Goal: Navigation & Orientation: Find specific page/section

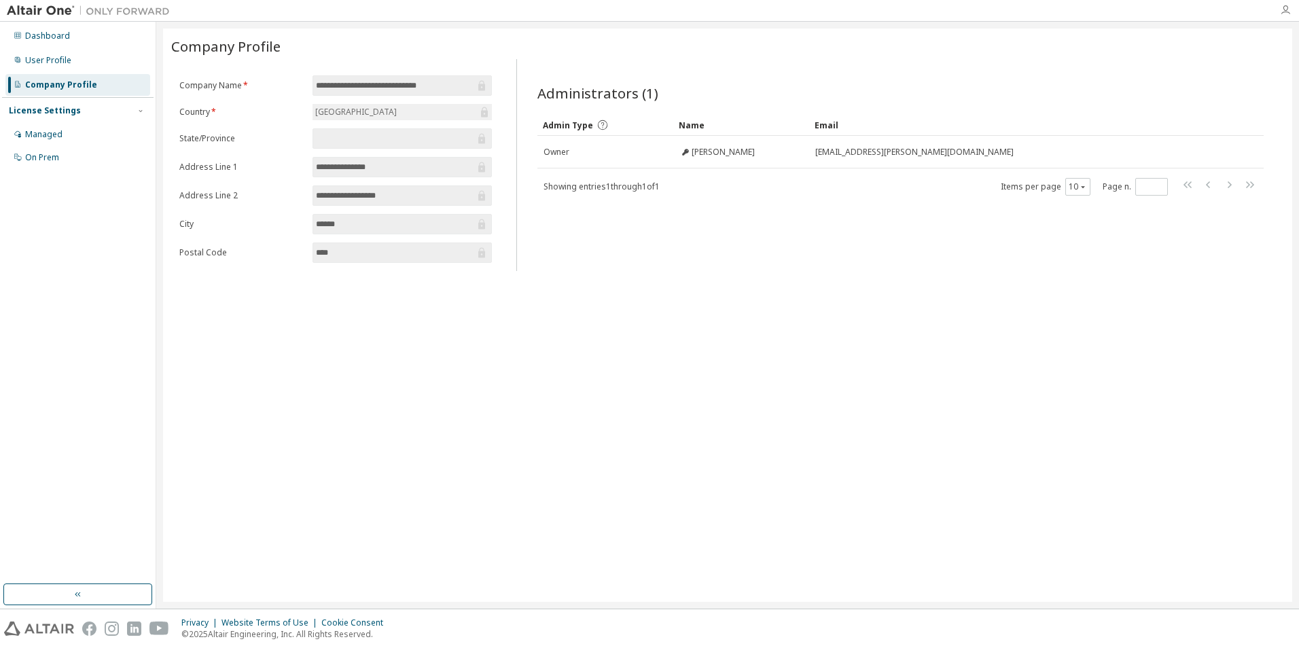
click at [1290, 12] on icon "button" at bounding box center [1285, 10] width 11 height 11
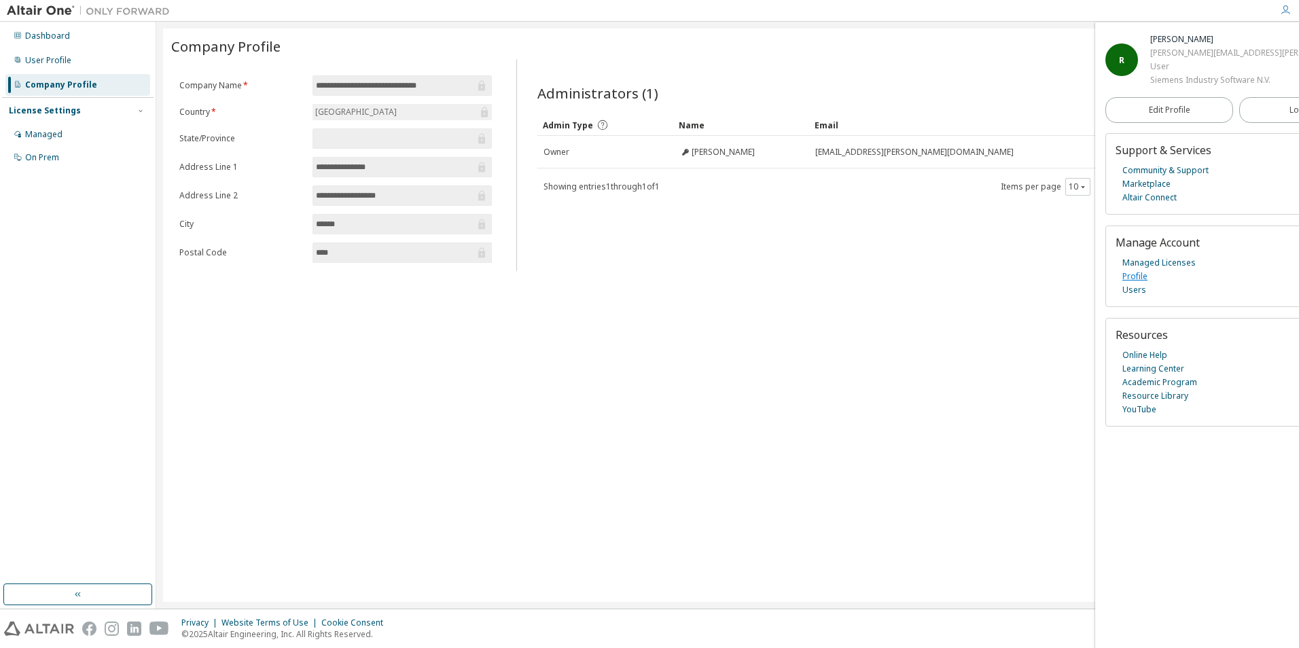
click at [1141, 277] on link "Profile" at bounding box center [1135, 277] width 25 height 14
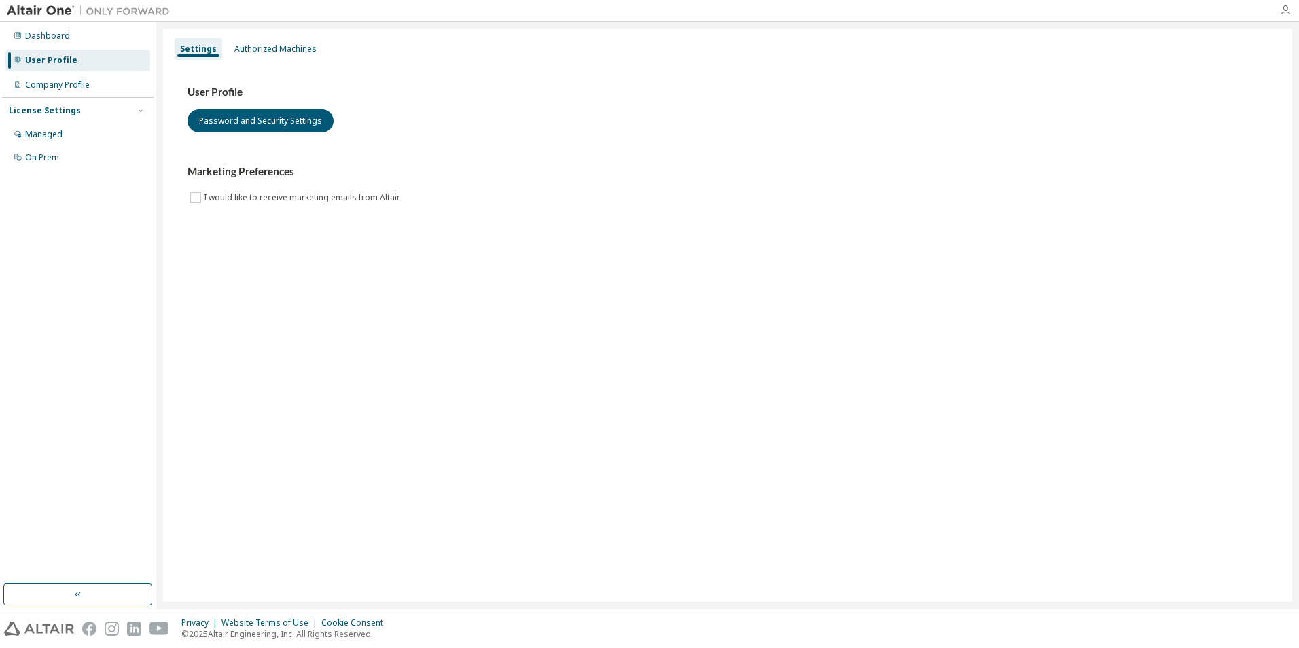
click at [1285, 9] on icon "button" at bounding box center [1285, 10] width 11 height 11
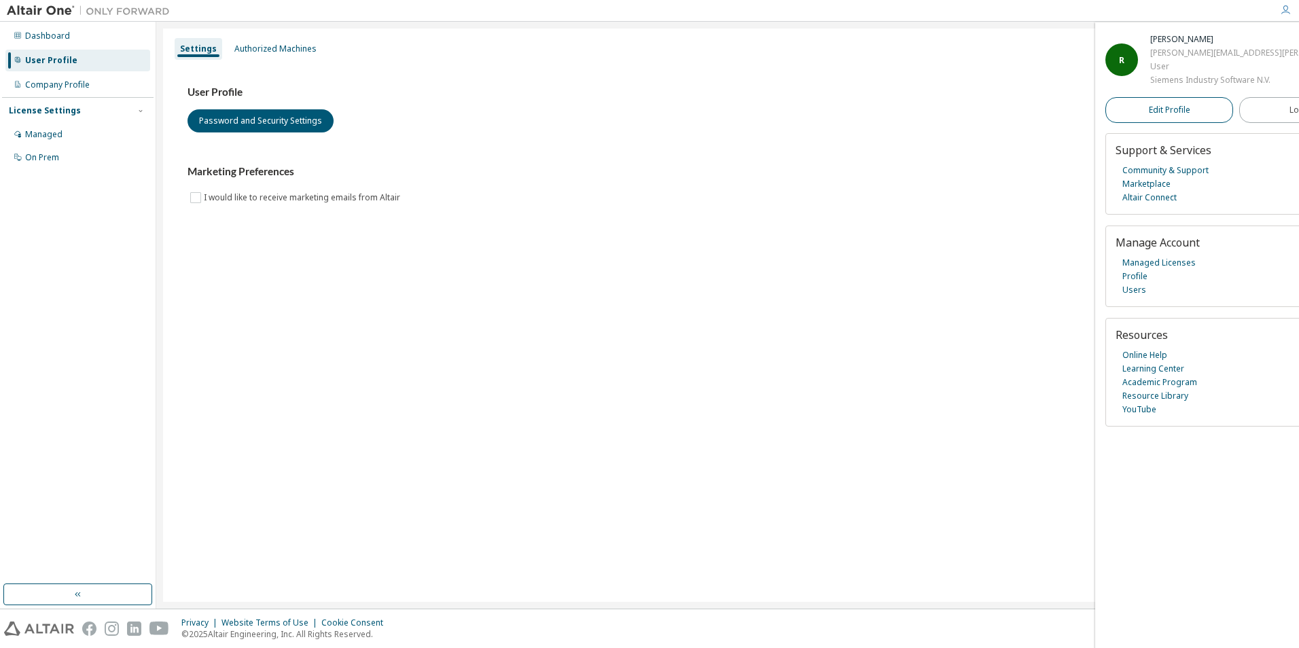
click at [1154, 107] on span "Edit Profile" at bounding box center [1169, 110] width 41 height 11
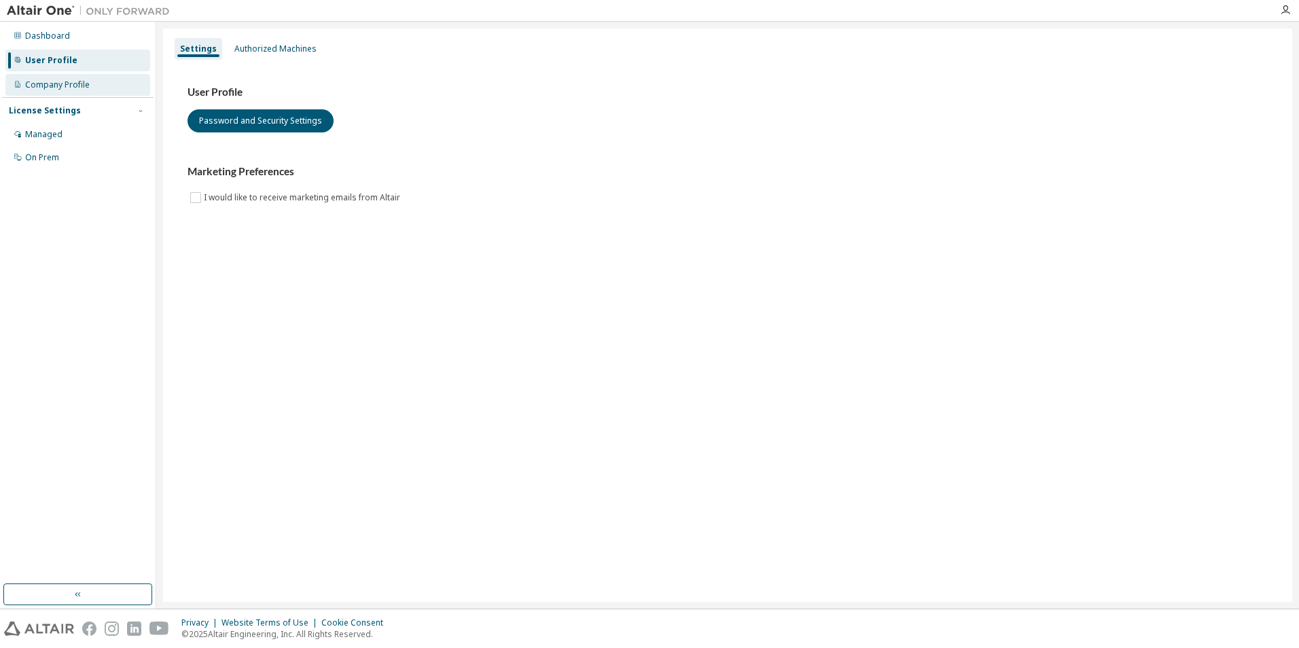
click at [69, 92] on div "Company Profile" at bounding box center [77, 85] width 145 height 22
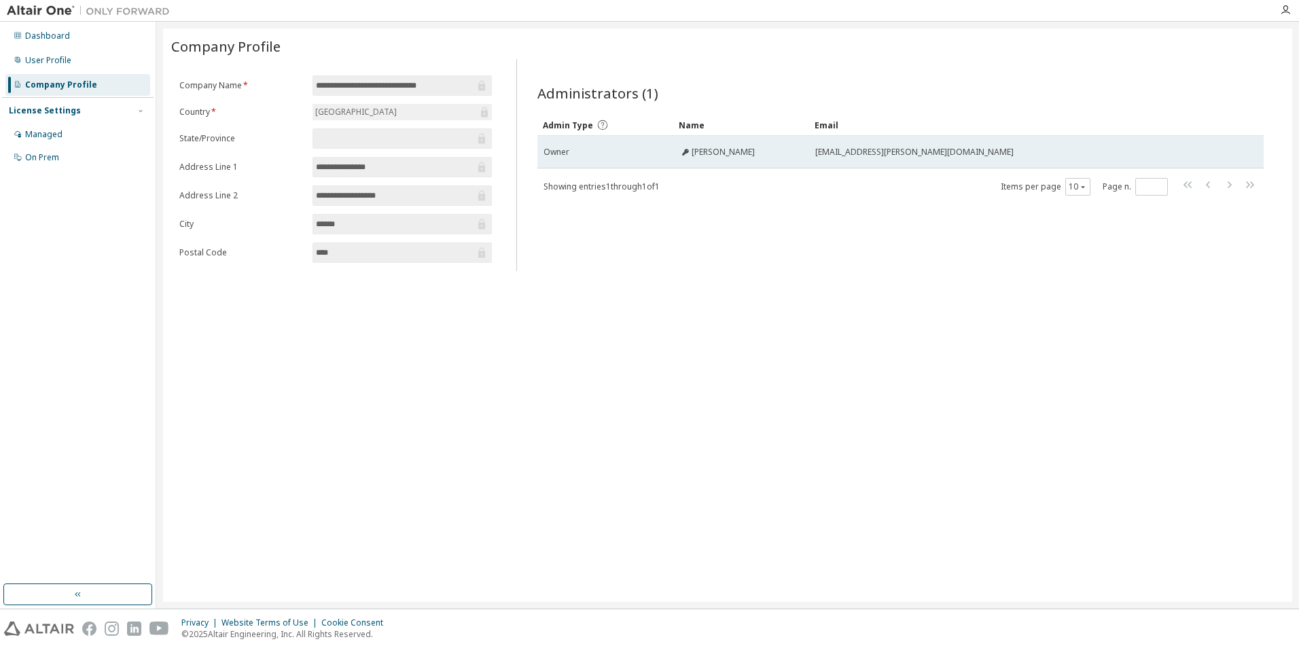
click at [723, 154] on span "Antoninosergio Lentini" at bounding box center [723, 152] width 63 height 11
click at [854, 150] on span "antoninosergio.lentini@siemens.com" at bounding box center [914, 152] width 198 height 11
click at [858, 150] on span "antoninosergio.lentini@siemens.com" at bounding box center [914, 152] width 198 height 11
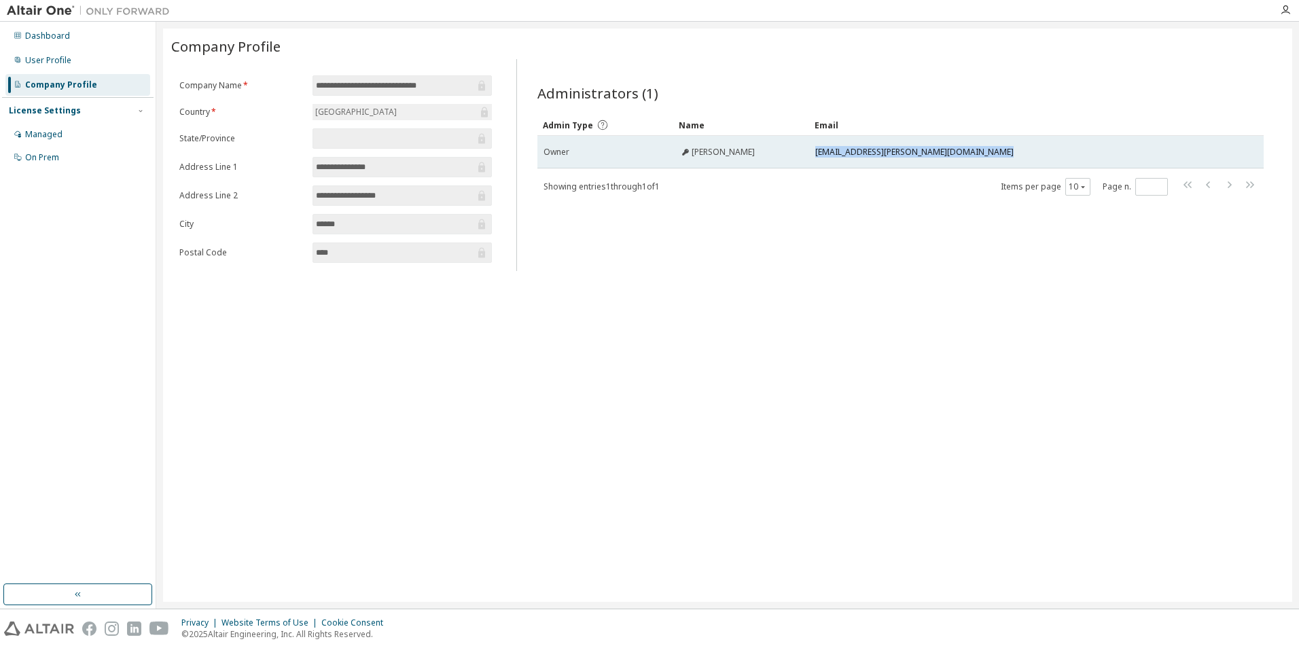
click at [857, 152] on span "antoninosergio.lentini@siemens.com" at bounding box center [914, 152] width 198 height 11
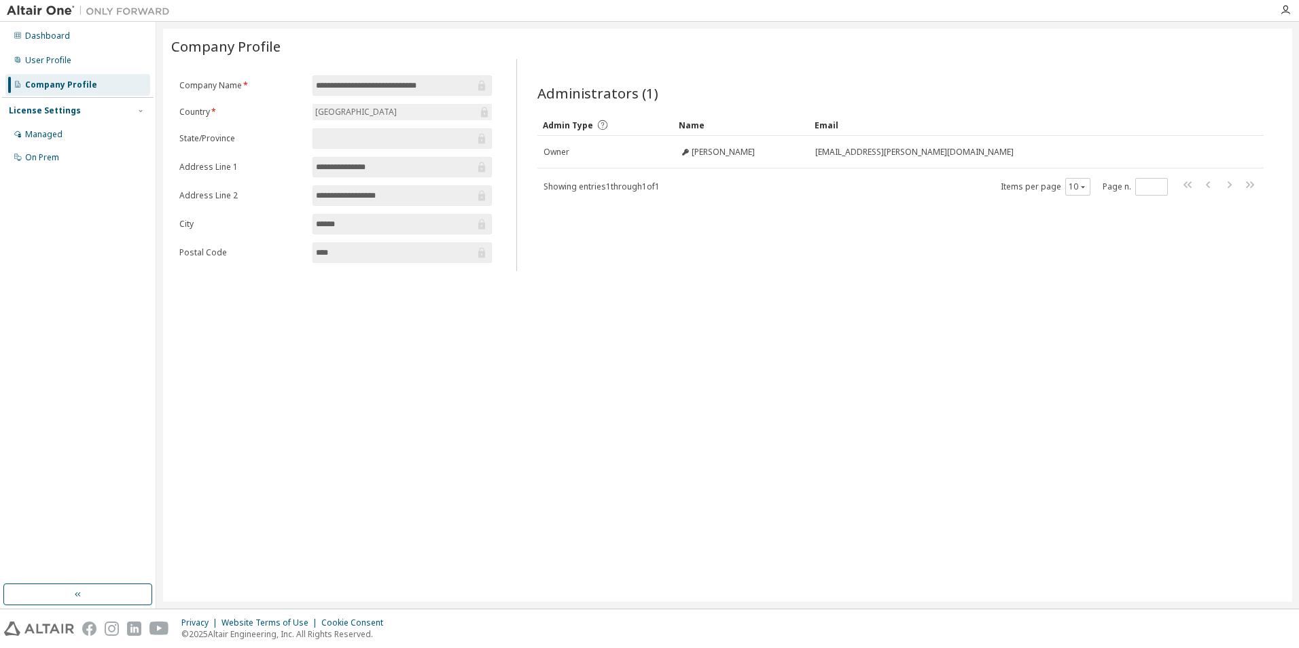
click at [603, 127] on icon at bounding box center [603, 125] width 12 height 12
click at [603, 126] on icon at bounding box center [603, 125] width 12 height 12
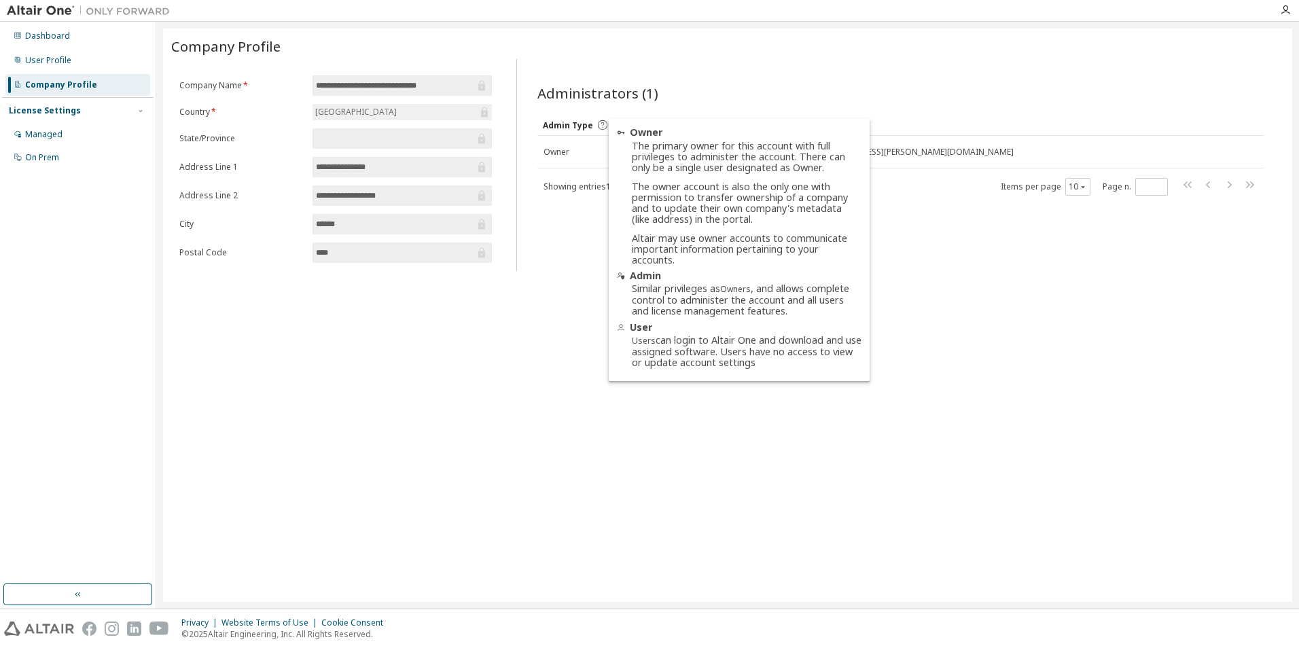
click at [962, 303] on div "**********" at bounding box center [727, 316] width 1129 height 574
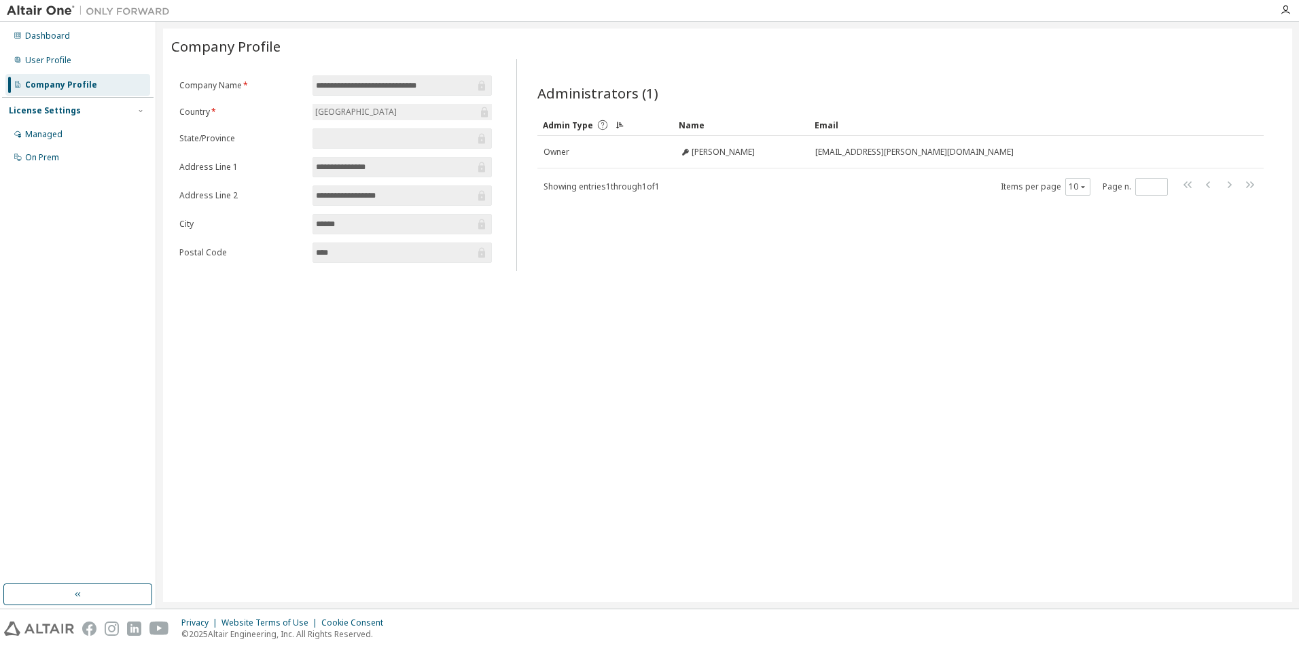
click at [728, 440] on div "**********" at bounding box center [727, 316] width 1129 height 574
